Goal: Information Seeking & Learning: Learn about a topic

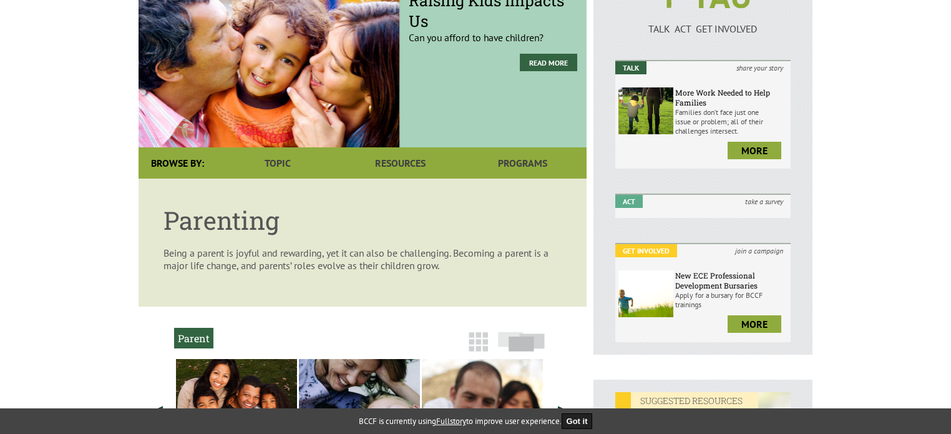
scroll to position [17, 0]
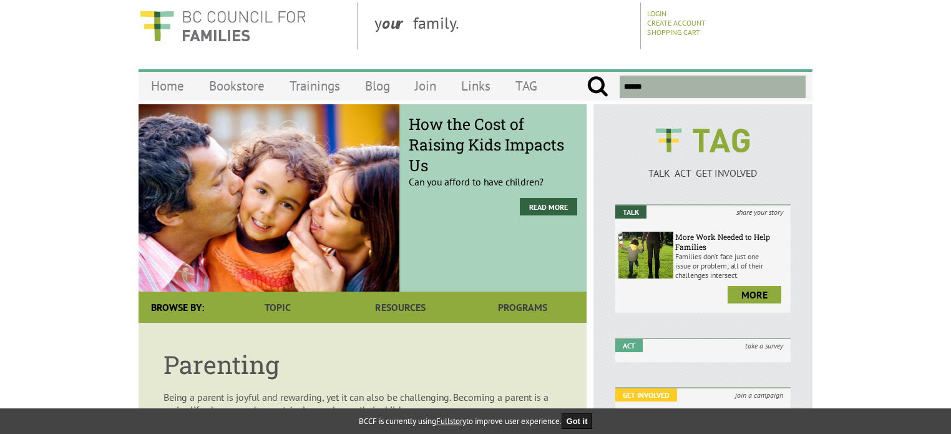
click at [631, 89] on input "text" at bounding box center [713, 86] width 186 height 22
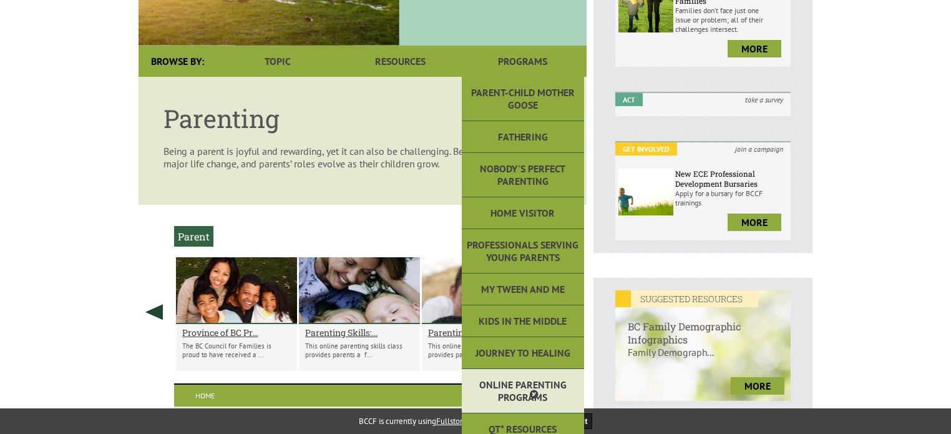
scroll to position [329, 0]
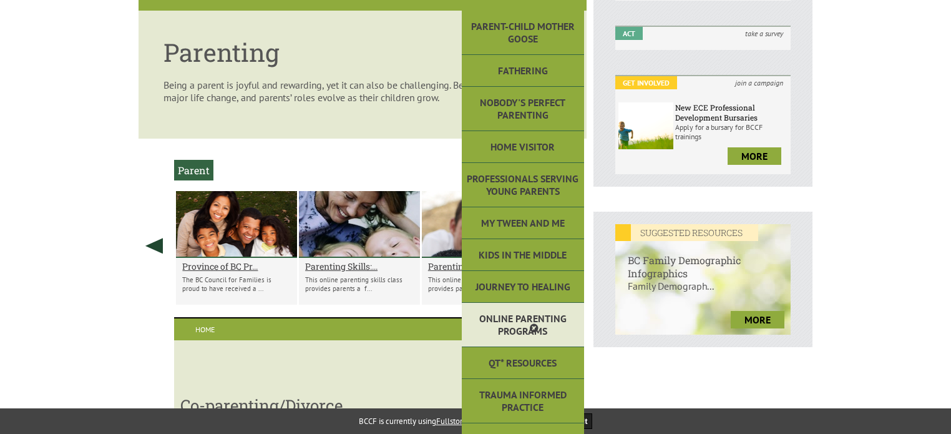
click at [533, 312] on link "Online Parenting Programs" at bounding box center [523, 325] width 122 height 44
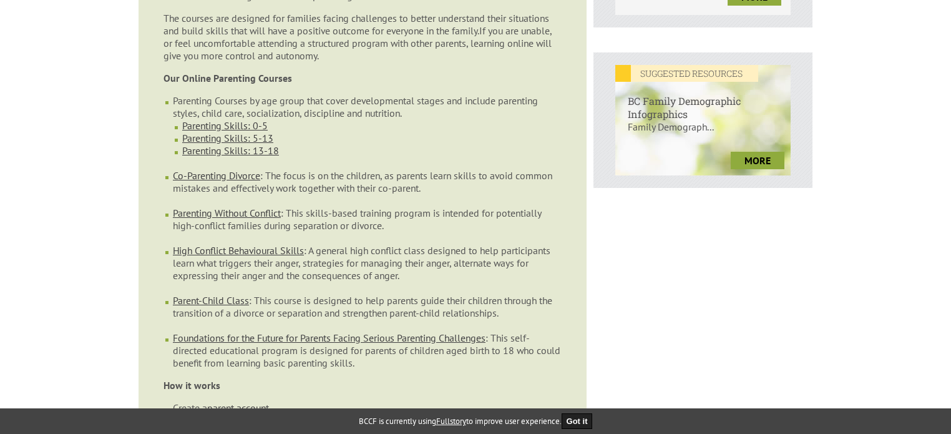
scroll to position [499, 0]
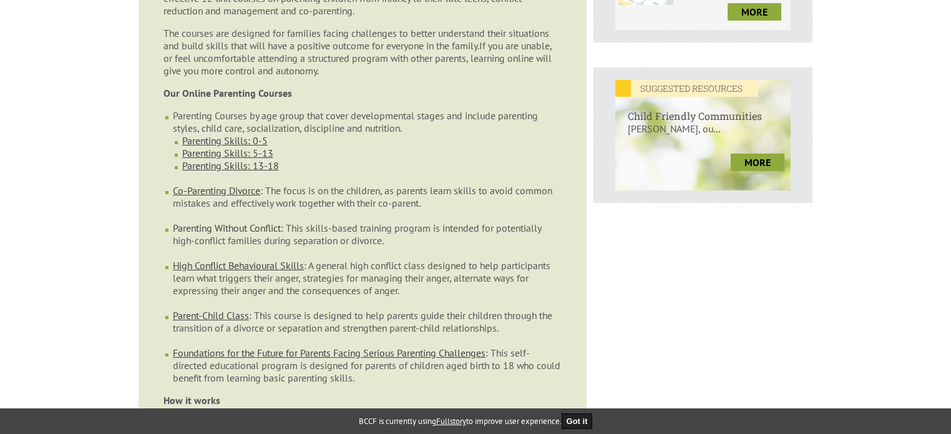
click at [223, 221] on link "Parenting Without Conflict" at bounding box center [227, 227] width 108 height 12
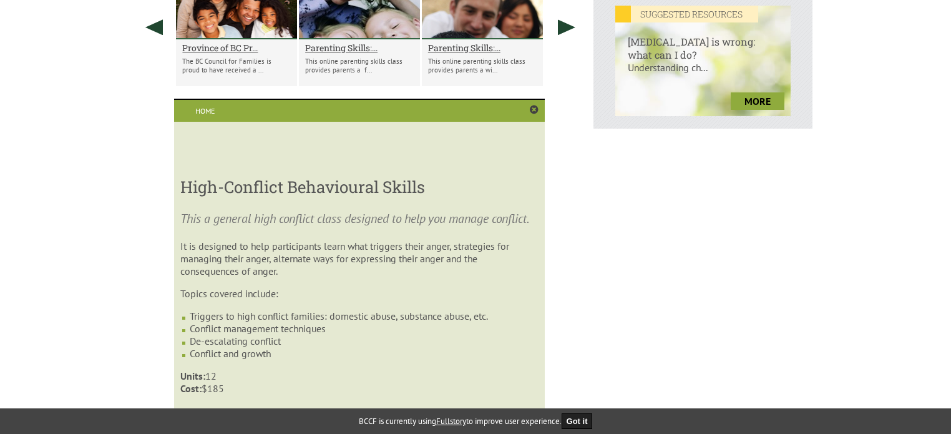
scroll to position [735, 0]
